Goal: Obtain resource: Obtain resource

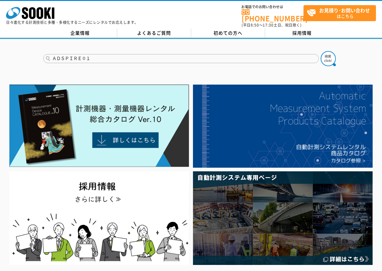
type input "ＡＤＳＰＩＲＥ０１"
click at [320, 51] on button at bounding box center [327, 58] width 15 height 15
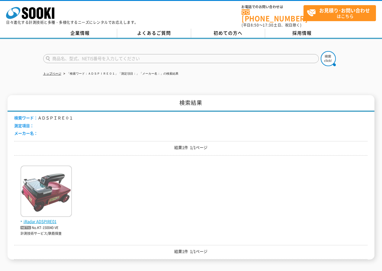
click at [42, 192] on img at bounding box center [46, 191] width 51 height 53
